Goal: Find specific page/section: Find specific page/section

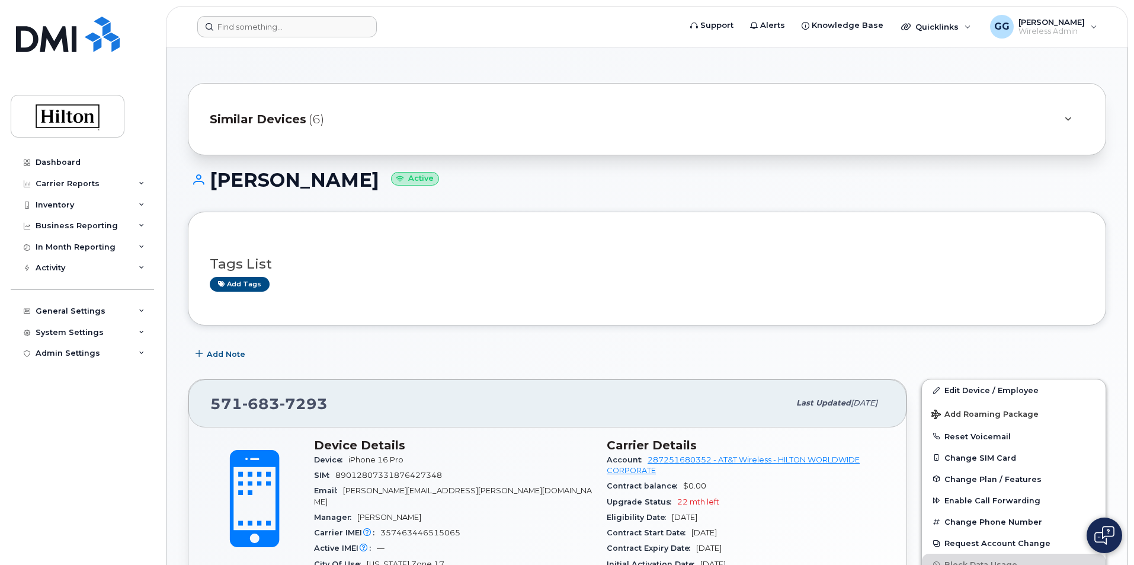
scroll to position [237, 0]
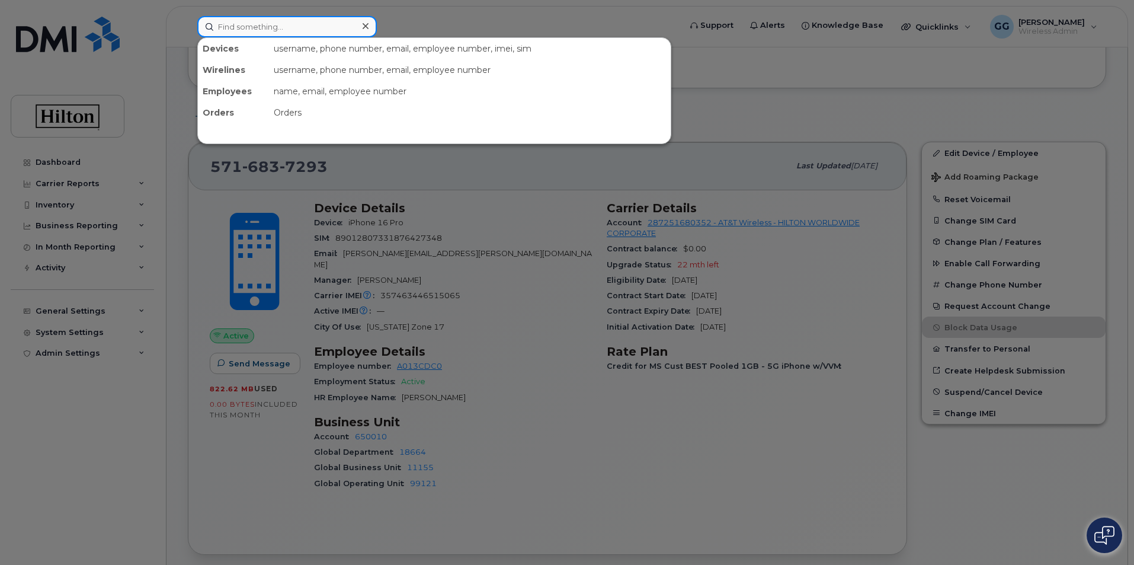
click at [308, 27] on input at bounding box center [287, 26] width 180 height 21
paste input "[PHONE_NUMBER]"
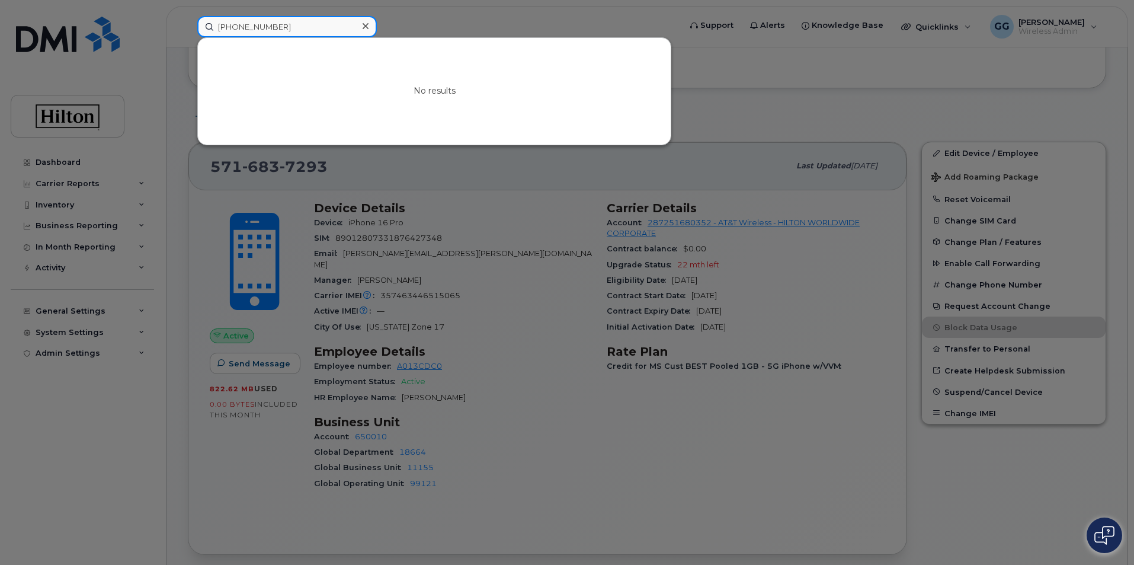
drag, startPoint x: 291, startPoint y: 31, endPoint x: 235, endPoint y: 29, distance: 55.7
click at [211, 28] on input "[PHONE_NUMBER]" at bounding box center [287, 26] width 180 height 21
paste input "571-683-7293"
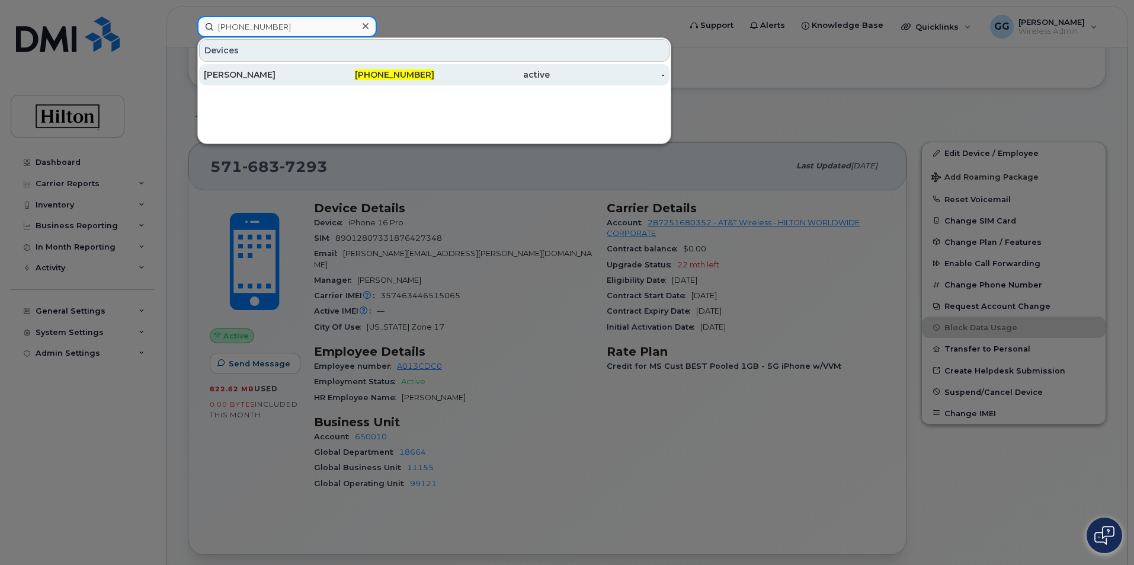
type input "571-683-7293"
click at [405, 73] on span "571-683-7293" at bounding box center [394, 74] width 79 height 11
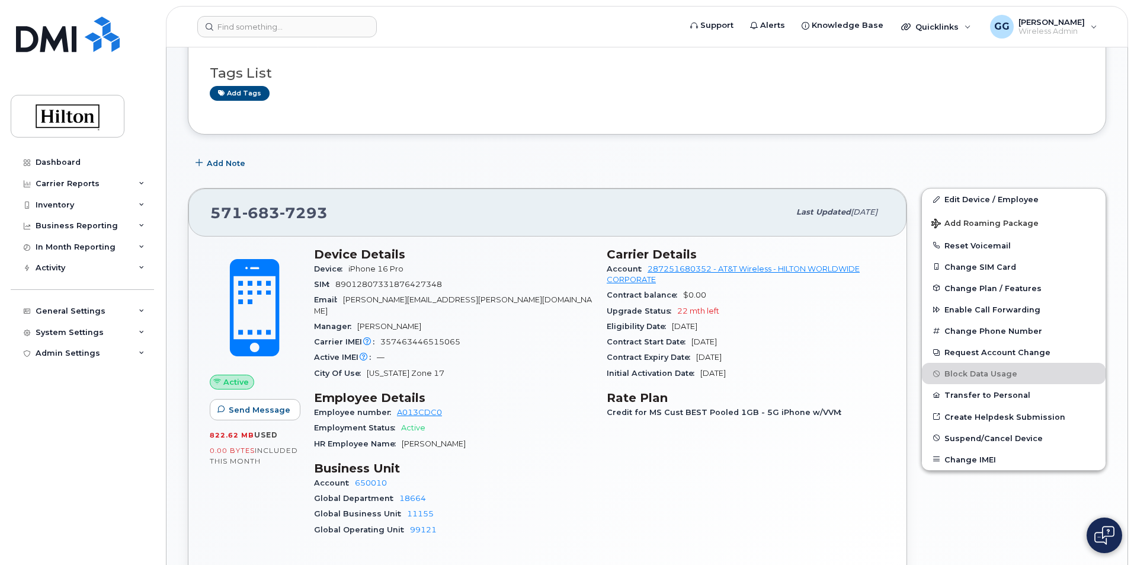
scroll to position [237, 0]
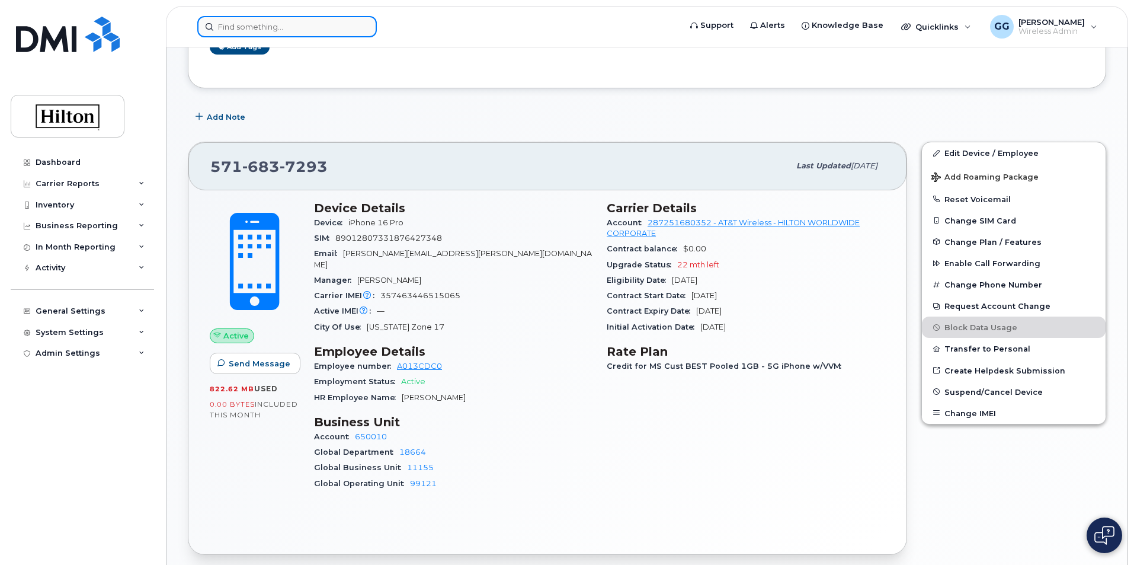
click at [261, 21] on input at bounding box center [287, 26] width 180 height 21
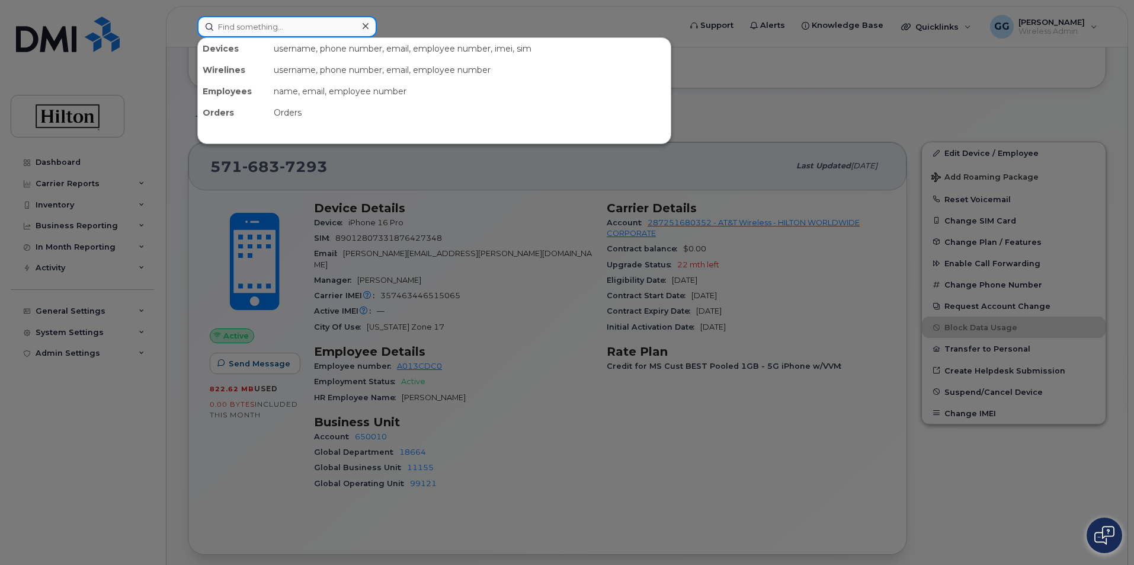
paste input "[PHONE_NUMBER]"
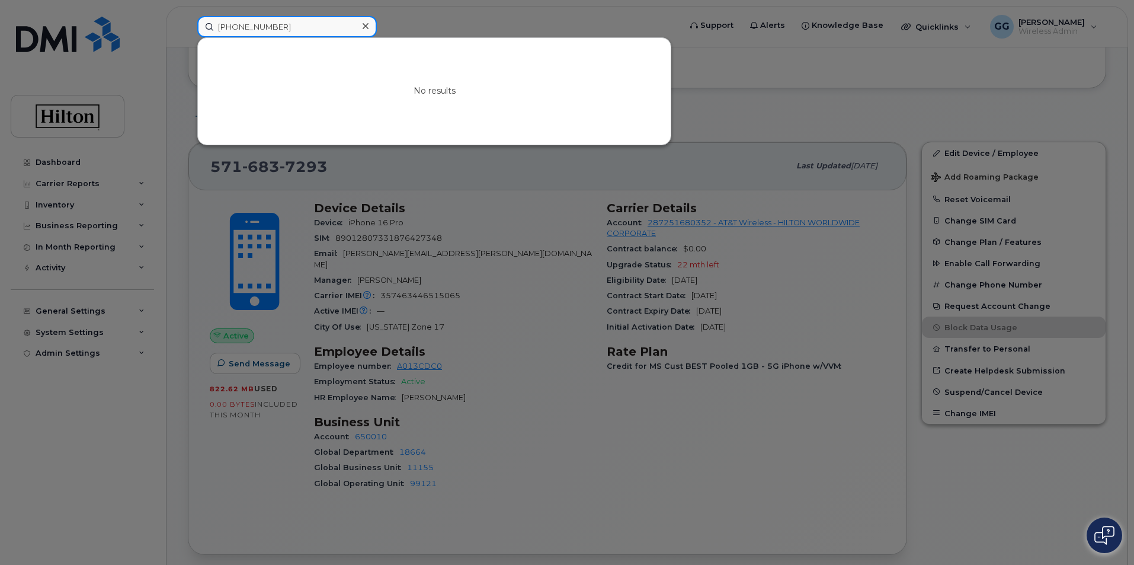
type input "[PHONE_NUMBER]"
